Goal: Transaction & Acquisition: Purchase product/service

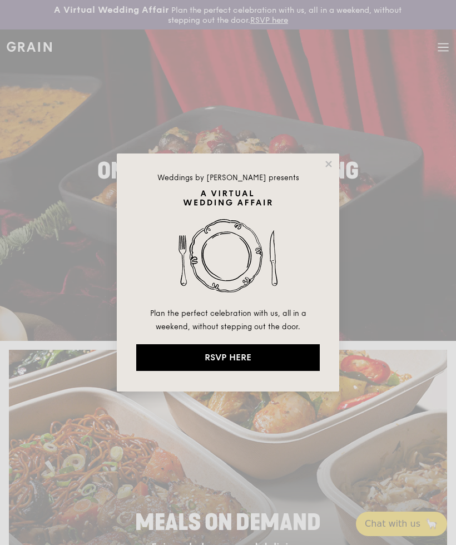
click at [330, 163] on icon at bounding box center [329, 164] width 6 height 6
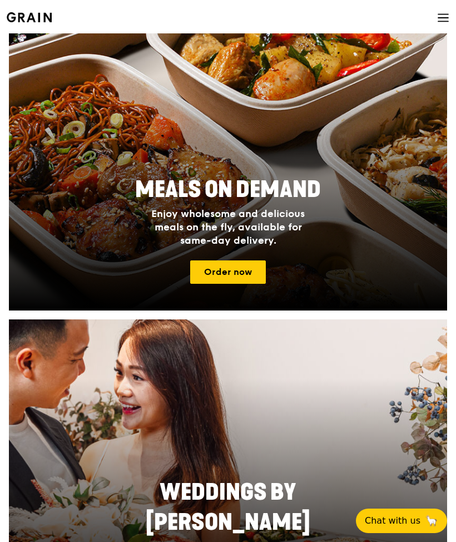
scroll to position [311, 0]
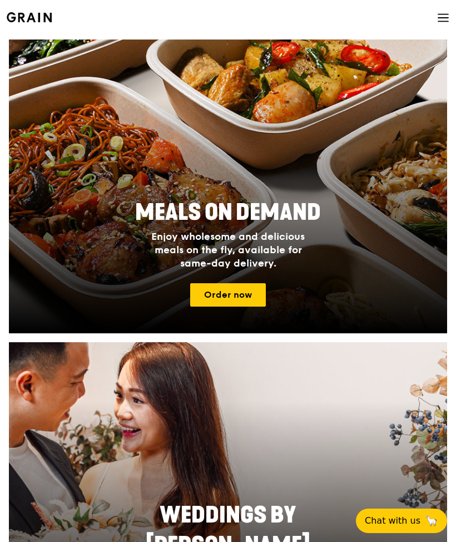
click at [248, 298] on link "Order now" at bounding box center [228, 294] width 76 height 23
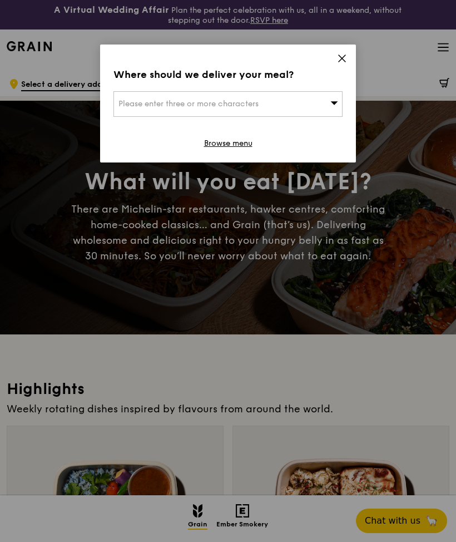
click at [314, 102] on div "Please enter three or more characters" at bounding box center [228, 104] width 229 height 26
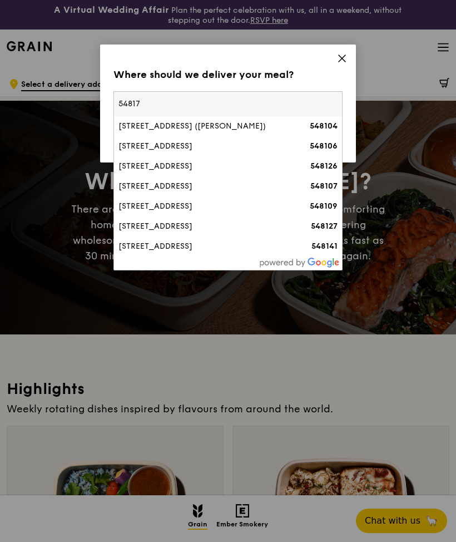
type input "548177"
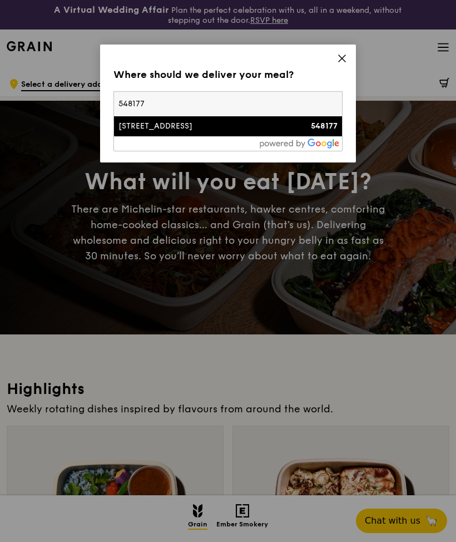
click at [180, 125] on div "[STREET_ADDRESS]" at bounding box center [201, 126] width 165 height 11
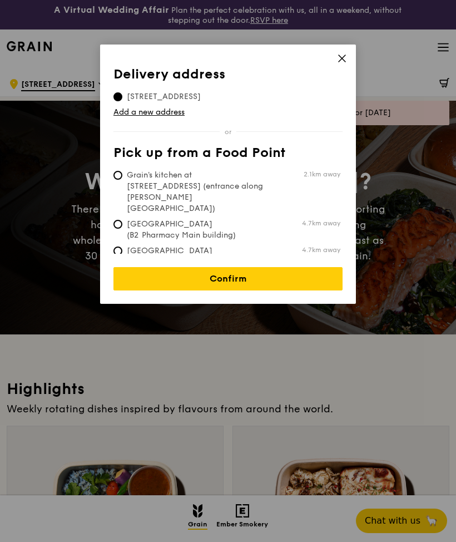
click at [121, 174] on input "Grain's kitchen at [STREET_ADDRESS] (entrance along [PERSON_NAME][GEOGRAPHIC_DA…" at bounding box center [118, 175] width 9 height 9
radio input "true"
click at [255, 275] on link "Confirm" at bounding box center [228, 278] width 229 height 23
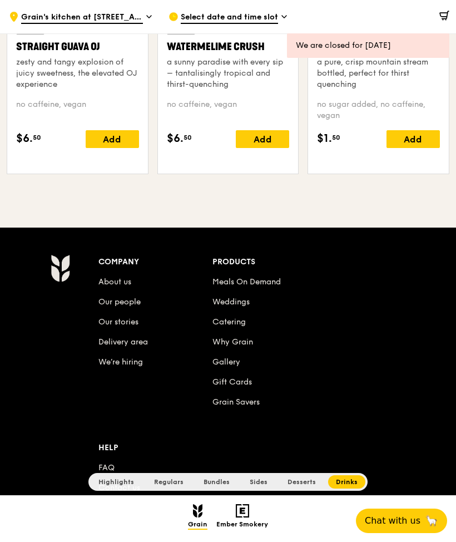
scroll to position [4557, 0]
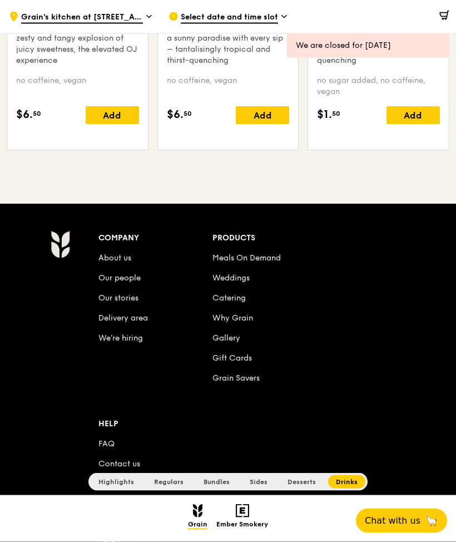
click at [240, 301] on link "Catering" at bounding box center [229, 298] width 33 height 9
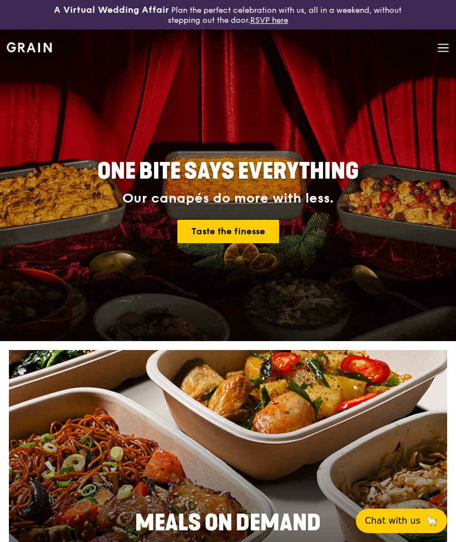
scroll to position [257, 0]
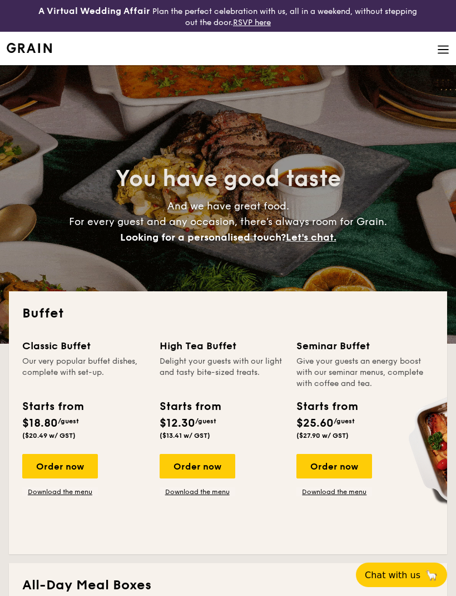
select select
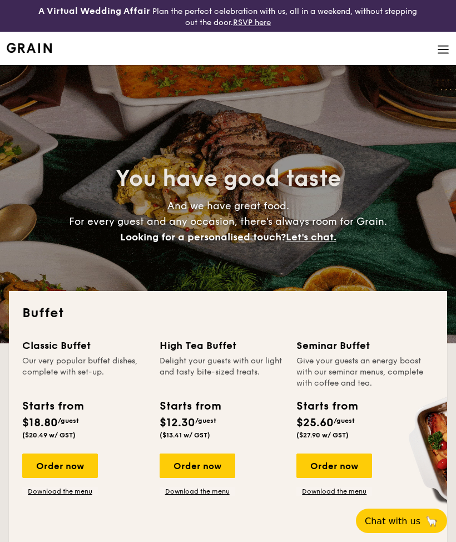
select select
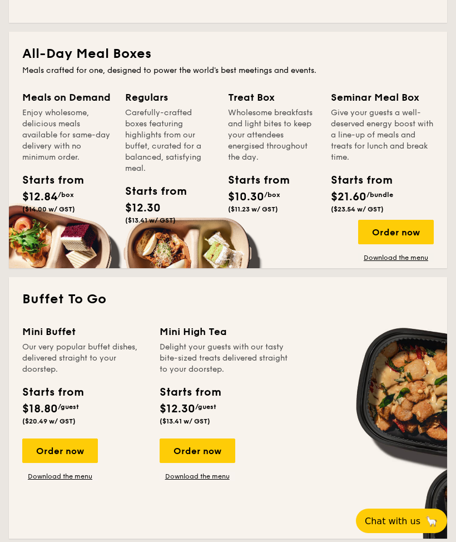
scroll to position [522, 0]
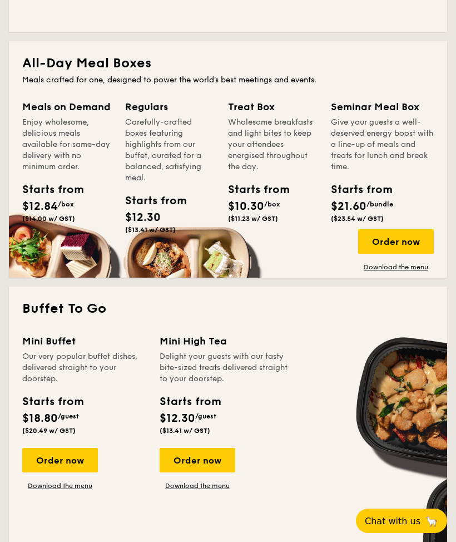
click at [73, 116] on div "Meals on Demand Enjoy wholesome, delicious meals available for same-day deliver…" at bounding box center [67, 135] width 90 height 73
click at [59, 195] on div "Starts from" at bounding box center [42, 189] width 41 height 17
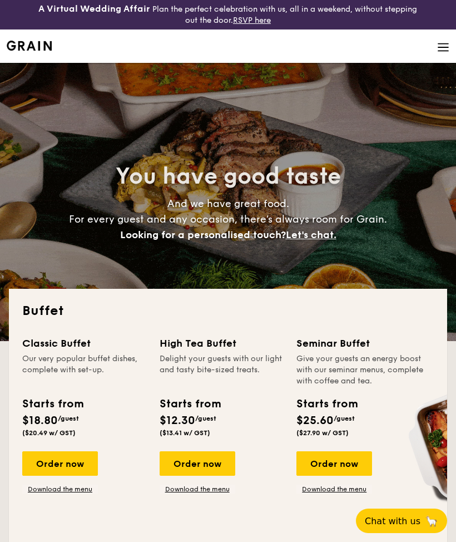
scroll to position [0, 0]
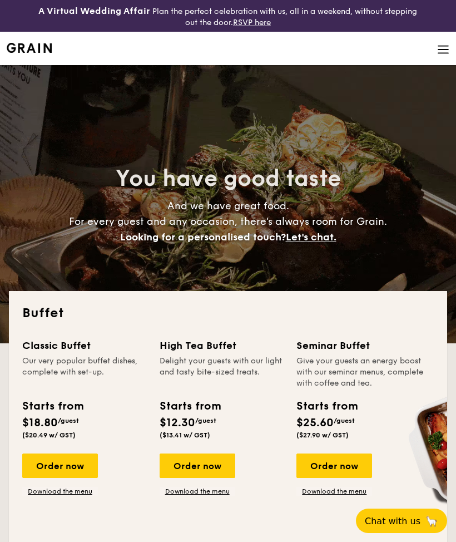
click at [441, 55] on img at bounding box center [443, 49] width 12 height 12
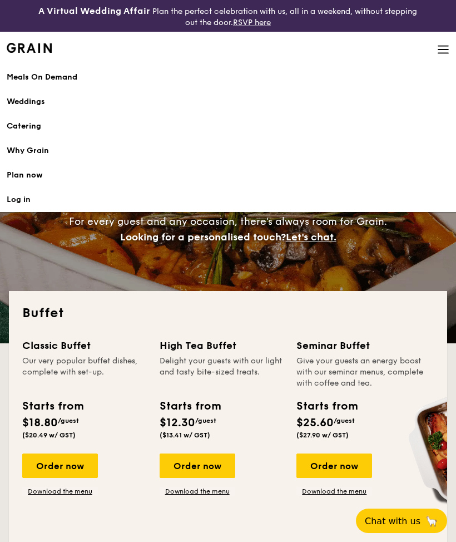
click at [68, 77] on div "Meals On Demand" at bounding box center [228, 77] width 443 height 11
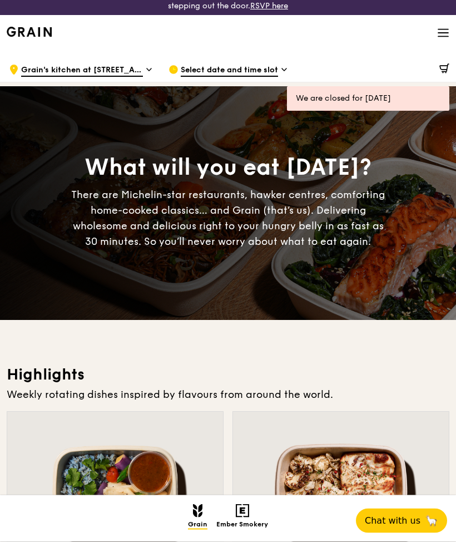
scroll to position [14, 0]
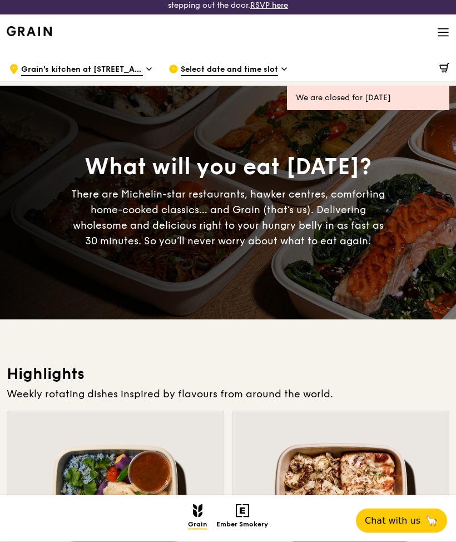
click at [140, 74] on span "Grain's kitchen at [STREET_ADDRESS] (entrance along [PERSON_NAME][GEOGRAPHIC_DA…" at bounding box center [82, 71] width 122 height 12
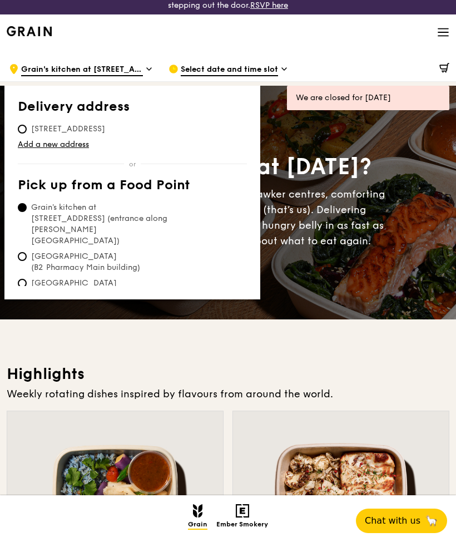
click at [24, 134] on input "[STREET_ADDRESS]" at bounding box center [22, 129] width 9 height 9
radio input "true"
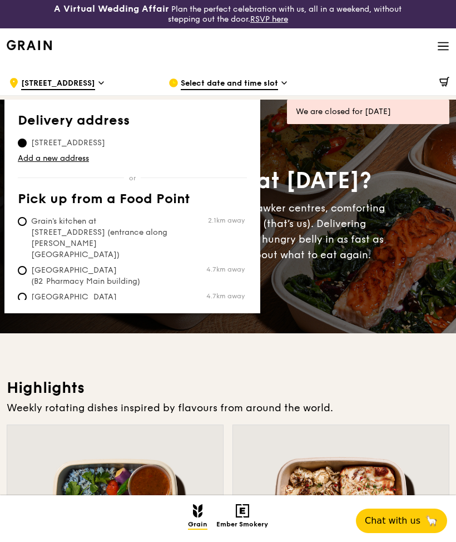
scroll to position [0, 0]
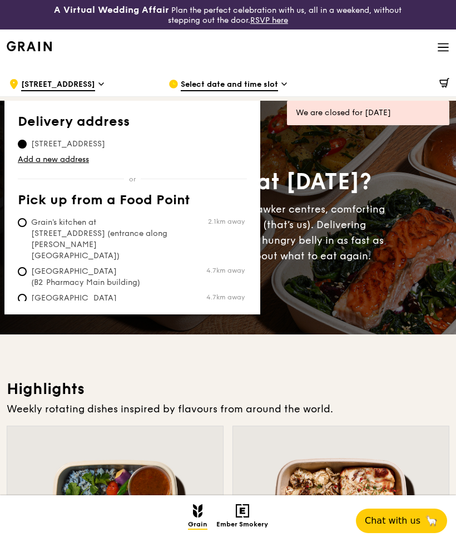
click at [22, 223] on input "Grain's kitchen at [STREET_ADDRESS] (entrance along [PERSON_NAME][GEOGRAPHIC_DA…" at bounding box center [22, 222] width 9 height 9
radio input "true"
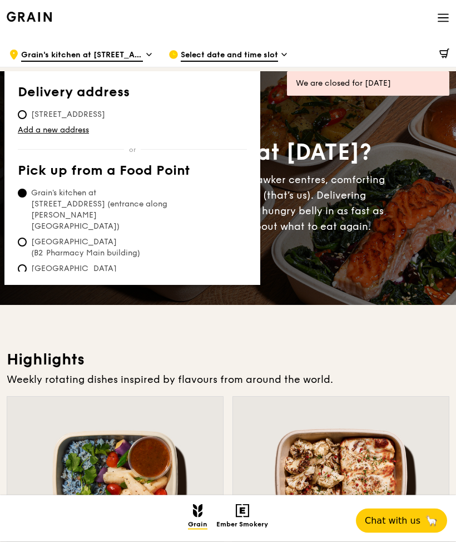
scroll to position [13, 0]
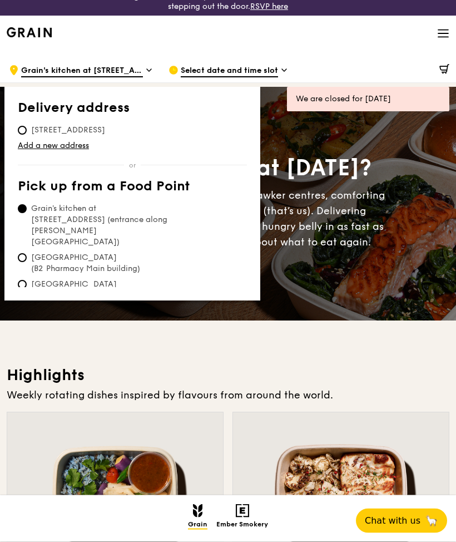
click at [33, 129] on span "[STREET_ADDRESS]" at bounding box center [68, 130] width 101 height 11
click at [27, 129] on input "[STREET_ADDRESS]" at bounding box center [22, 130] width 9 height 9
radio input "true"
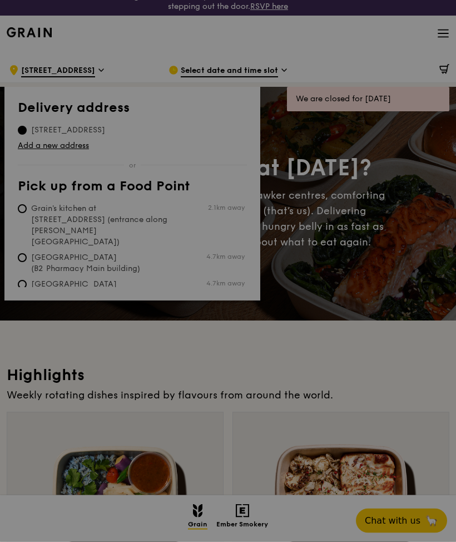
scroll to position [14, 0]
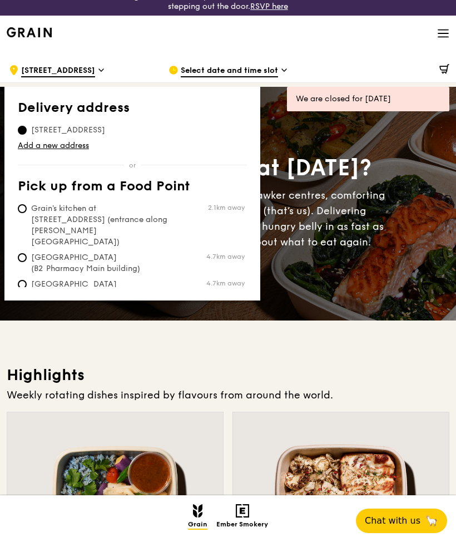
click at [299, 65] on div "Select date and time slot" at bounding box center [240, 69] width 142 height 33
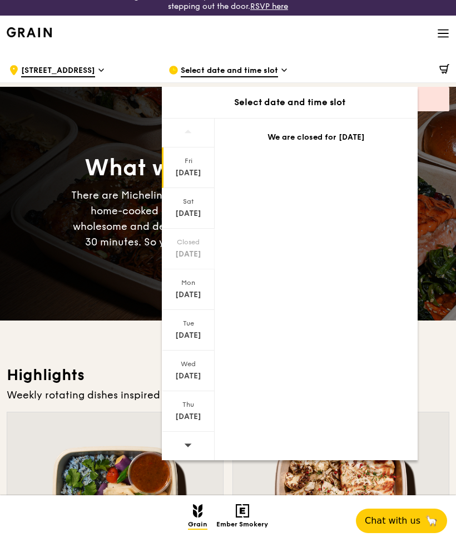
click at [268, 73] on span "Select date and time slot" at bounding box center [229, 71] width 97 height 12
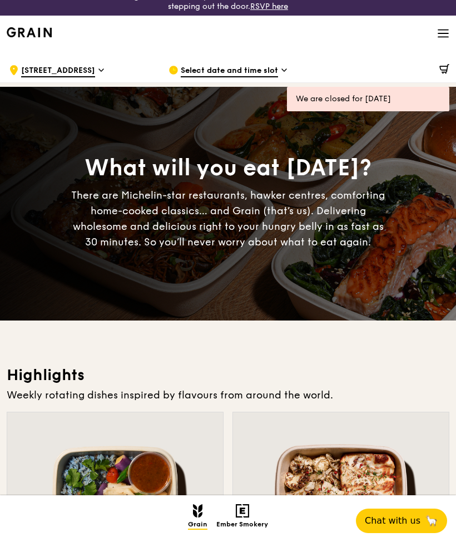
click at [258, 71] on span "Select date and time slot" at bounding box center [229, 71] width 97 height 12
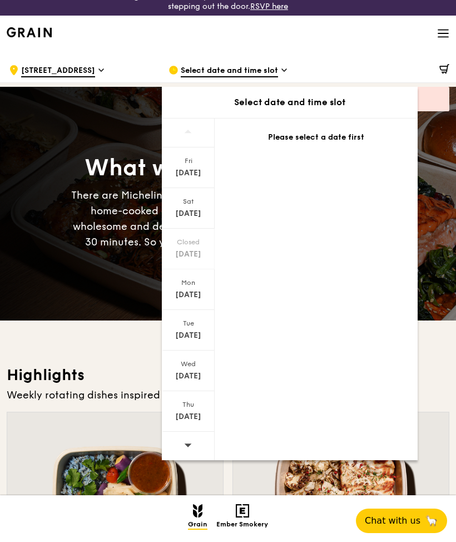
click at [191, 297] on div "[DATE]" at bounding box center [189, 294] width 50 height 11
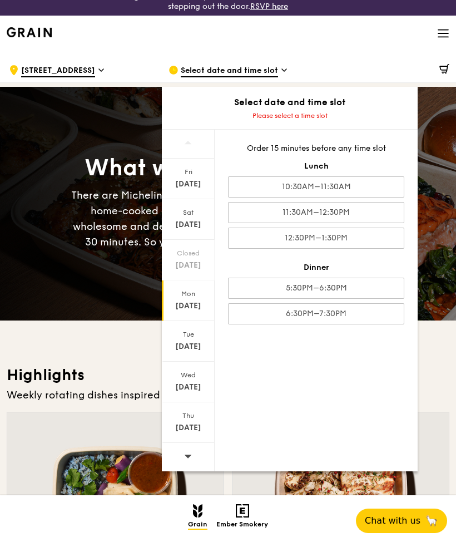
click at [383, 288] on div "5:30PM–6:30PM" at bounding box center [316, 288] width 176 height 21
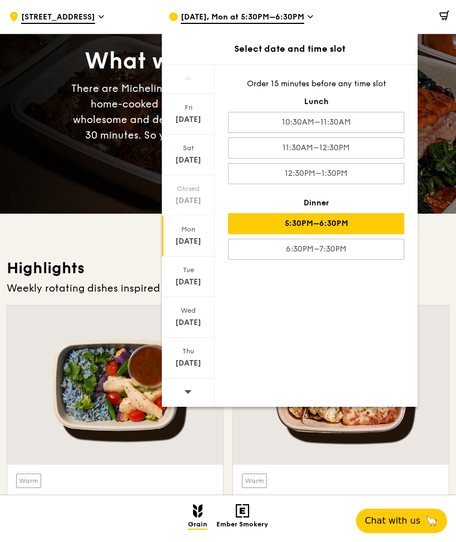
scroll to position [107, 0]
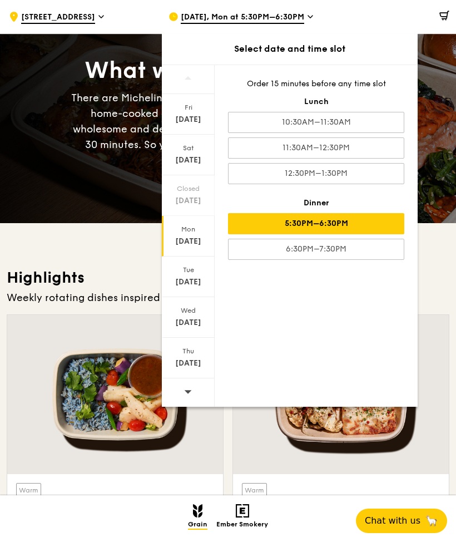
click at [190, 238] on div "[DATE]" at bounding box center [189, 241] width 50 height 11
click at [353, 222] on div "5:30PM–6:30PM" at bounding box center [316, 223] width 176 height 21
click at [394, 461] on div at bounding box center [341, 394] width 216 height 159
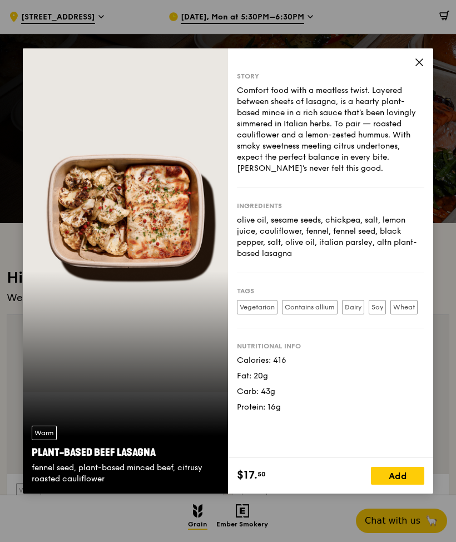
click at [423, 66] on icon at bounding box center [419, 62] width 7 height 7
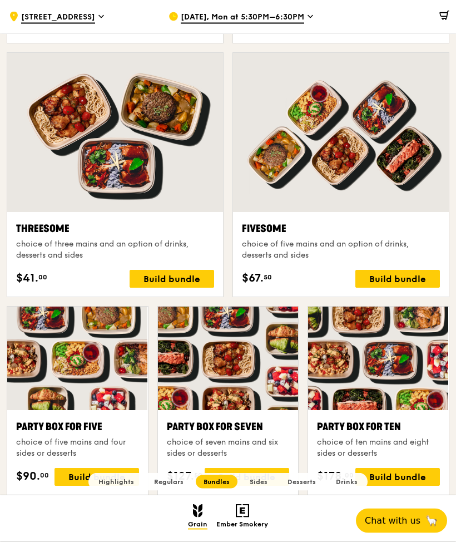
scroll to position [1871, 0]
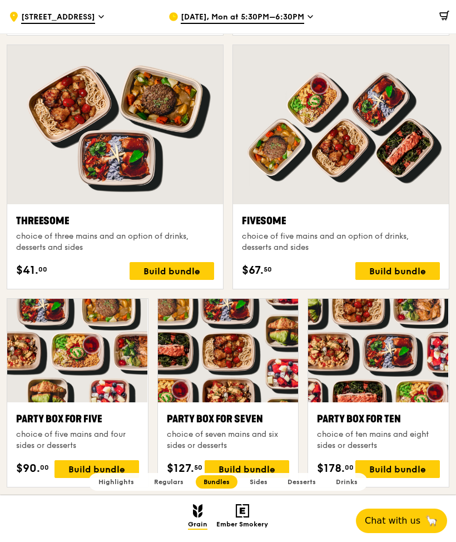
click at [189, 267] on div "Build bundle" at bounding box center [172, 271] width 85 height 18
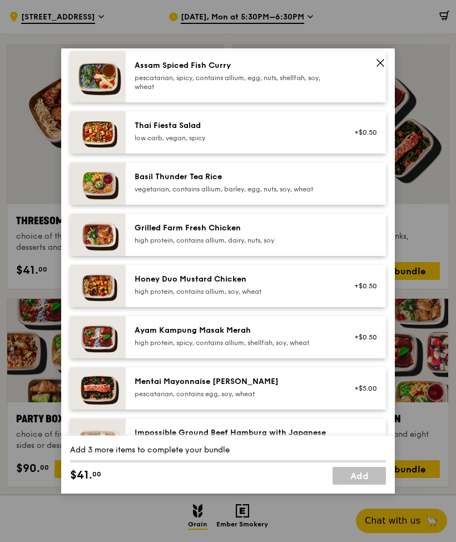
scroll to position [156, 0]
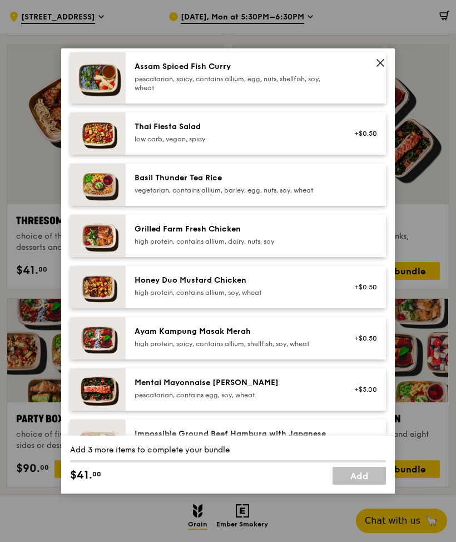
click at [247, 246] on div "high protein, contains allium, dairy, nuts, soy" at bounding box center [235, 241] width 200 height 9
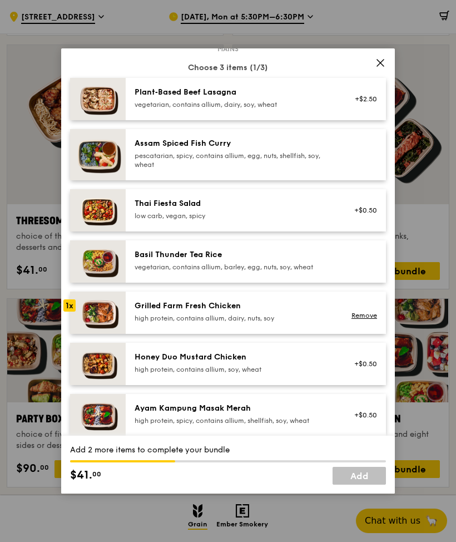
scroll to position [77, 0]
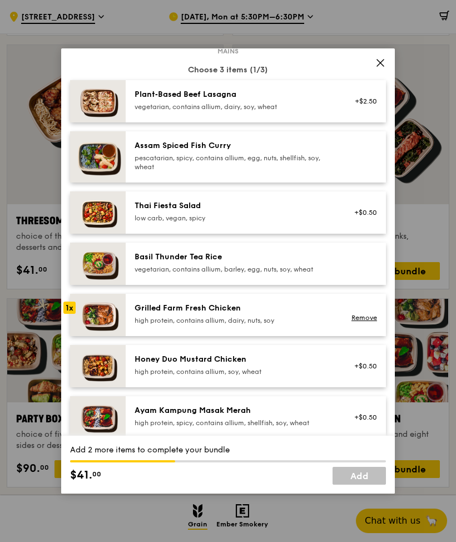
click at [351, 174] on div at bounding box center [362, 156] width 43 height 33
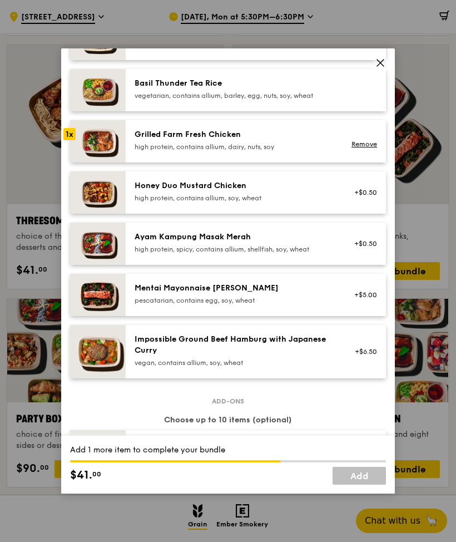
scroll to position [251, 0]
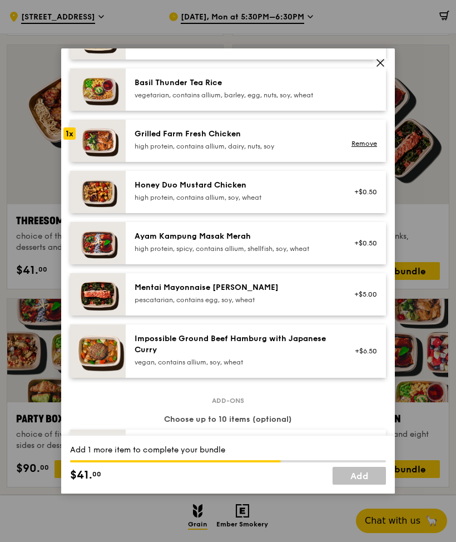
click at [341, 204] on div "Honey Duo Mustard Chicken high protein, contains allium, soy, wheat" at bounding box center [234, 192] width 213 height 24
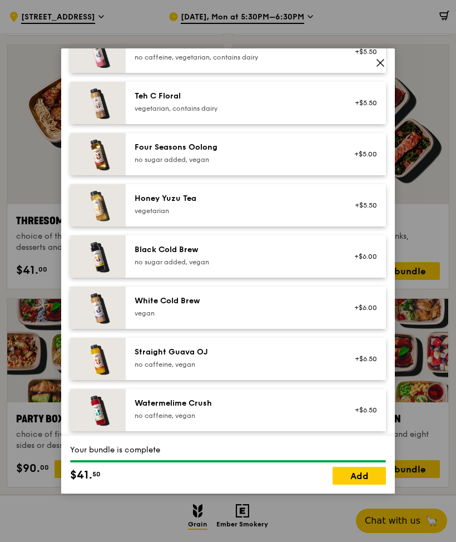
scroll to position [1270, 0]
click at [367, 485] on link "Add" at bounding box center [359, 476] width 53 height 18
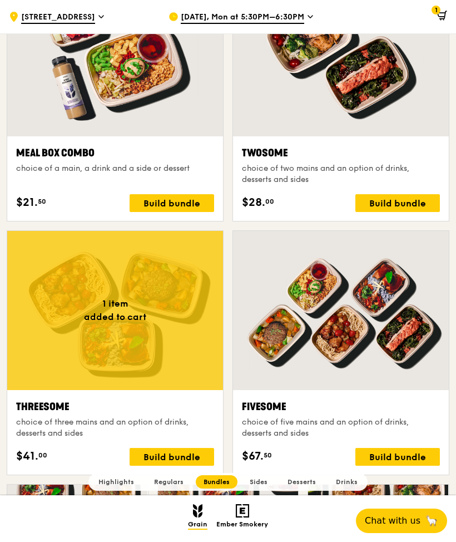
scroll to position [1685, 0]
